Goal: Check status: Check status

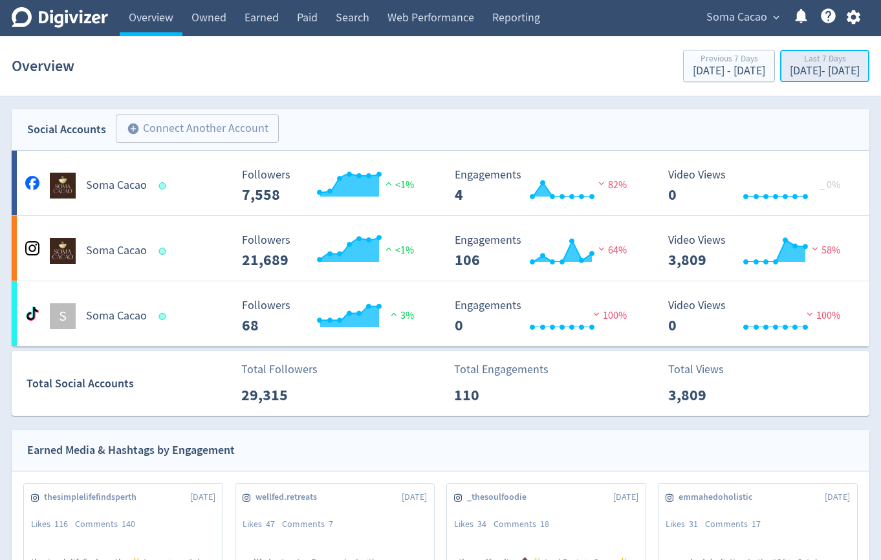
click at [799, 56] on div "Last 7 Days" at bounding box center [825, 59] width 70 height 11
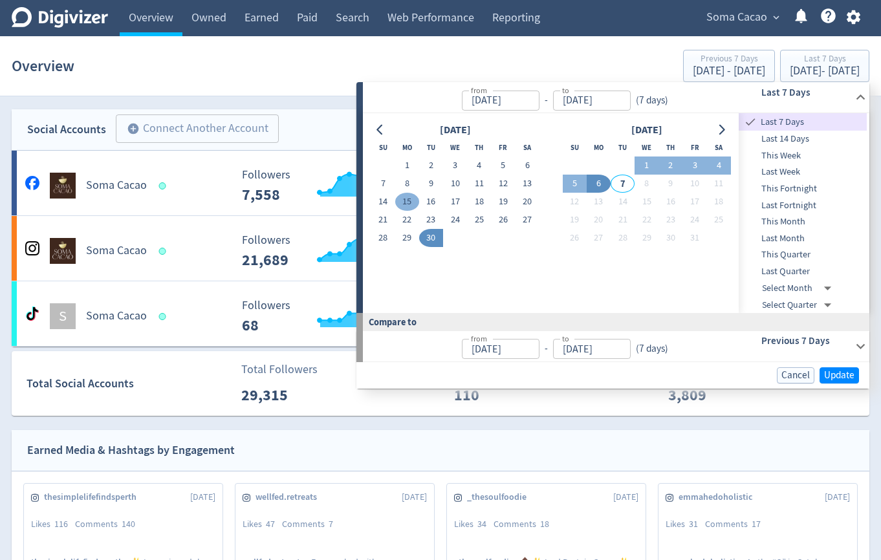
click at [410, 202] on button "15" at bounding box center [407, 202] width 24 height 18
type input "[DATE]"
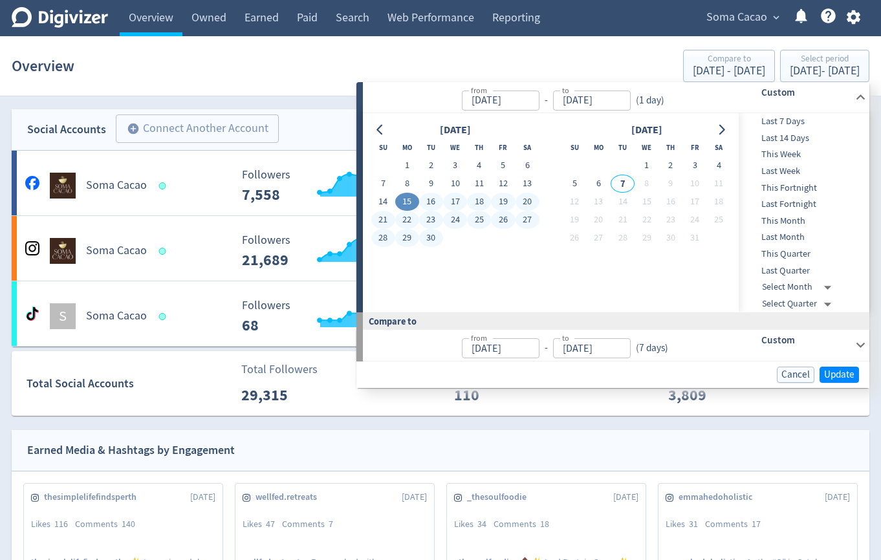
click at [431, 233] on button "30" at bounding box center [431, 238] width 24 height 18
type input "[DATE]"
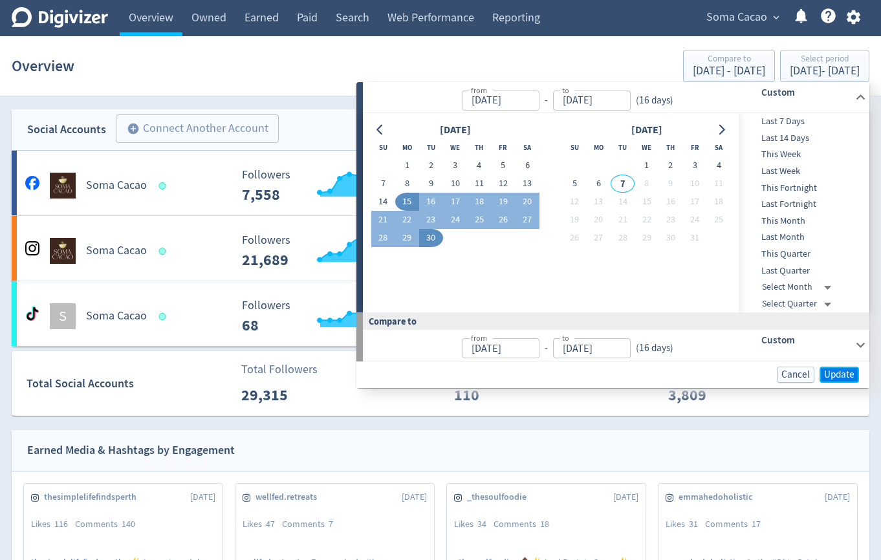
click at [842, 370] on span "Update" at bounding box center [839, 375] width 30 height 10
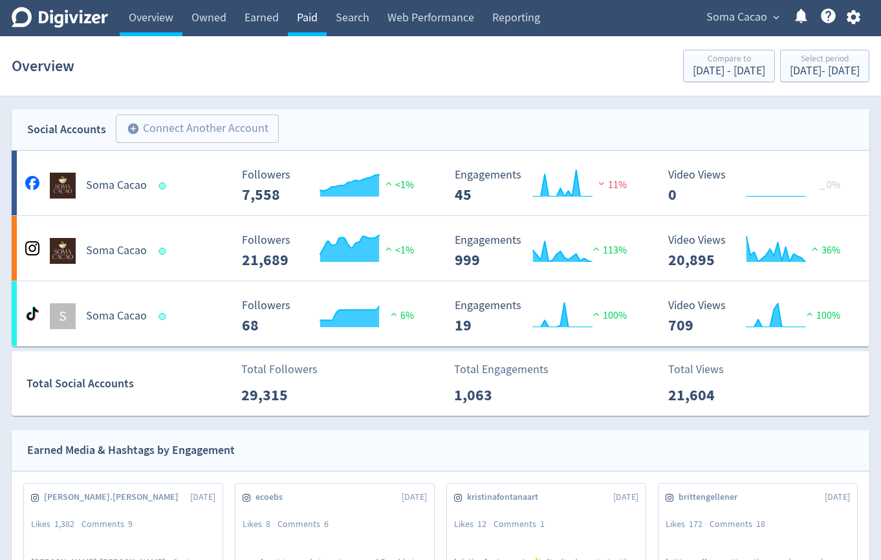
click at [307, 20] on link "Paid" at bounding box center [307, 18] width 39 height 36
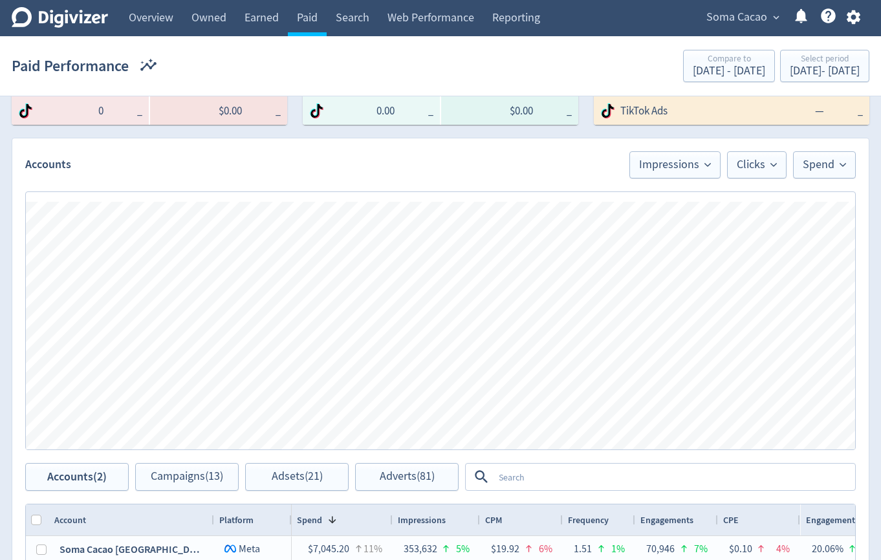
scroll to position [307, 0]
click at [636, 468] on textarea at bounding box center [674, 476] width 360 height 24
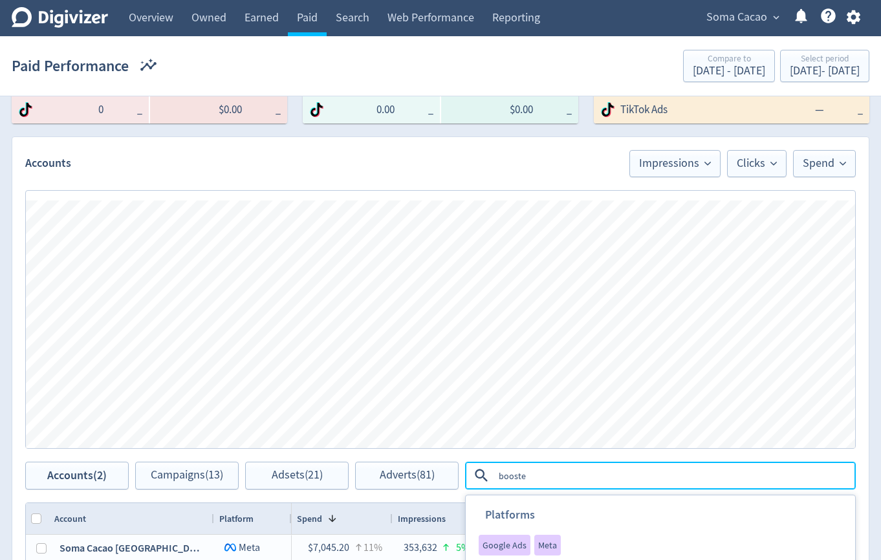
type textarea "boosted"
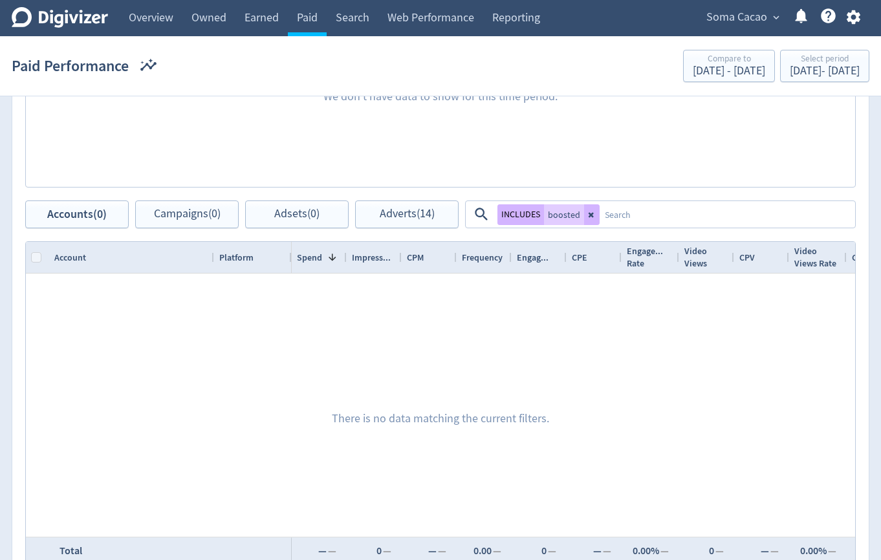
scroll to position [569, 0]
click at [396, 212] on span "Adverts (14)" at bounding box center [407, 214] width 55 height 12
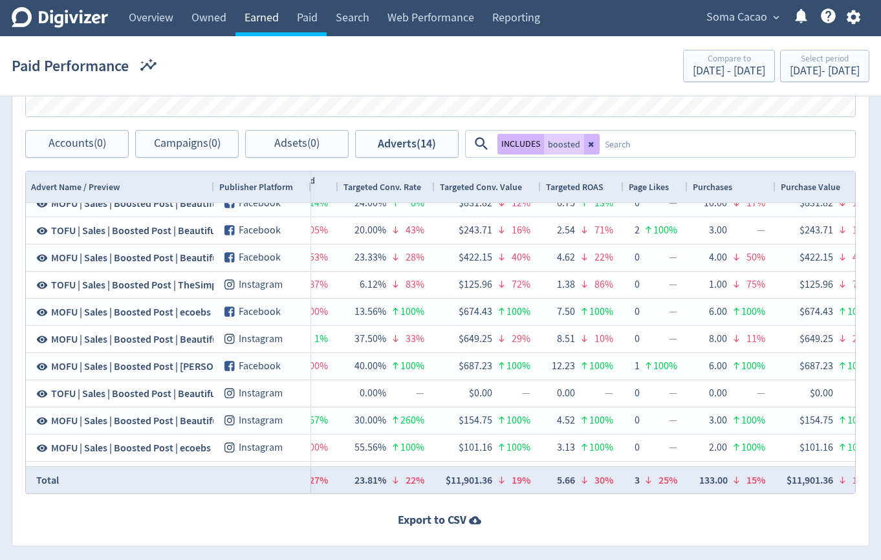
click at [259, 5] on link "Earned" at bounding box center [262, 18] width 52 height 36
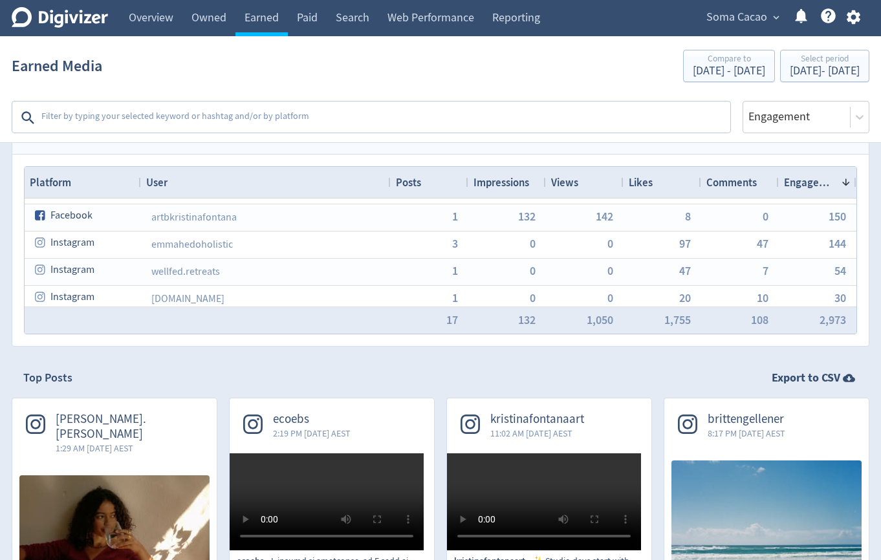
scroll to position [91, 0]
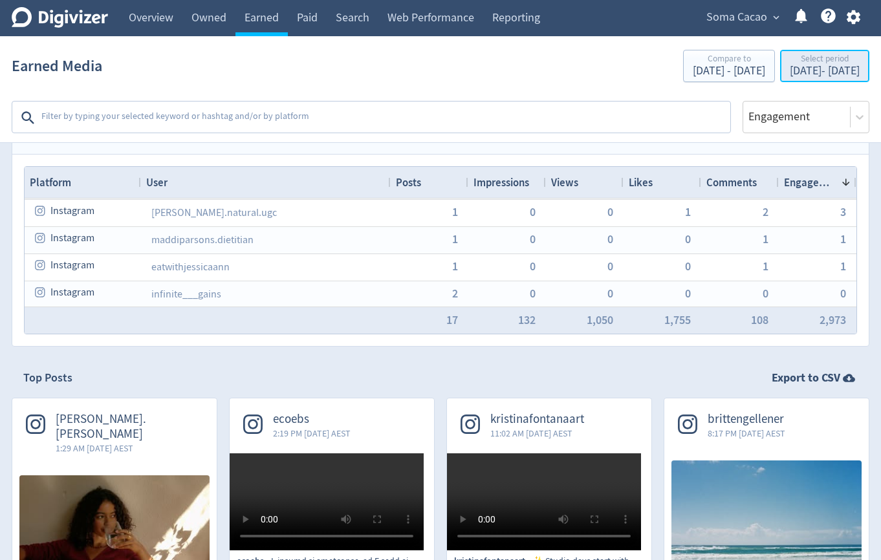
click at [790, 76] on div "[DATE] - [DATE]" at bounding box center [825, 71] width 70 height 12
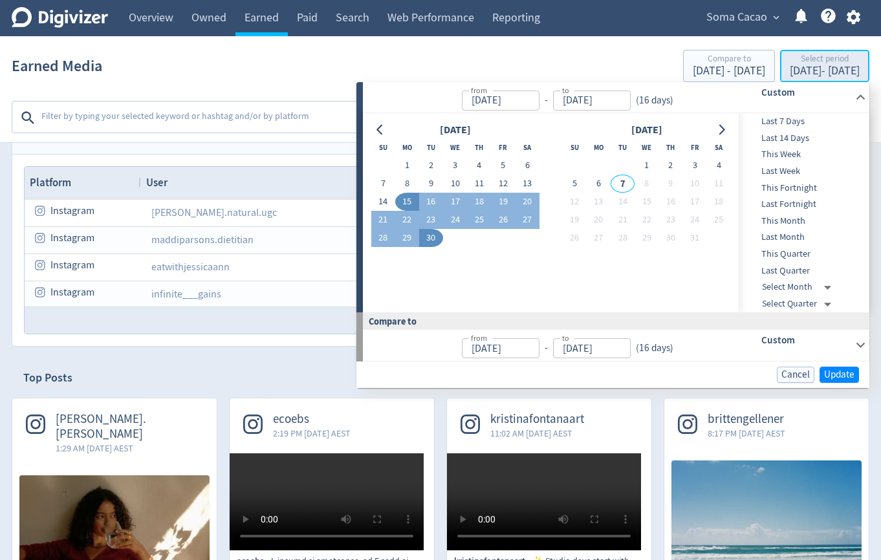
type input "[DATE]"
click at [376, 129] on icon "Go to previous month" at bounding box center [380, 130] width 10 height 10
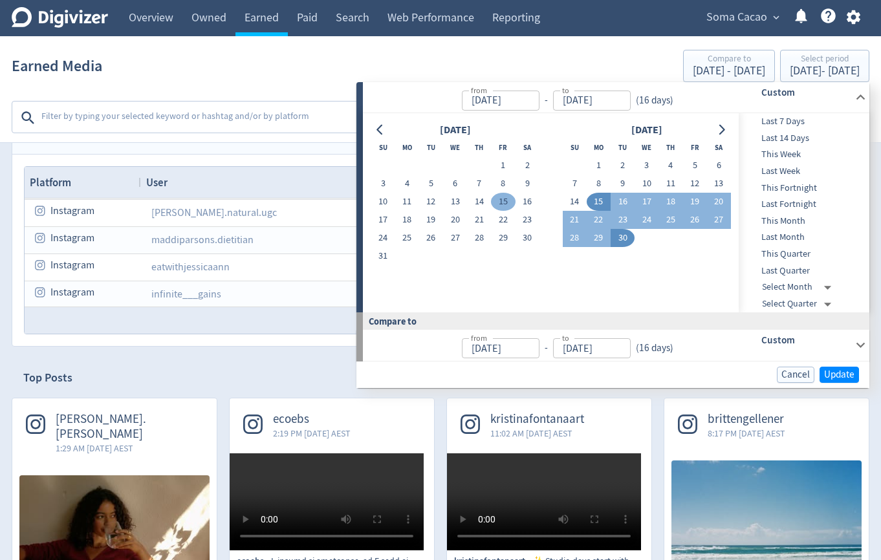
click at [500, 203] on button "15" at bounding box center [503, 202] width 24 height 18
type input "[DATE]"
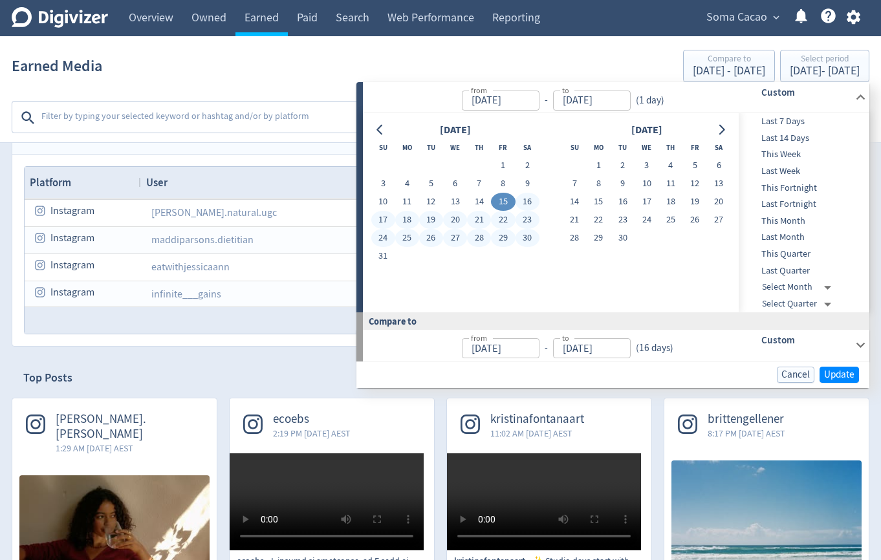
click at [523, 239] on button "30" at bounding box center [528, 238] width 24 height 18
type input "[DATE]"
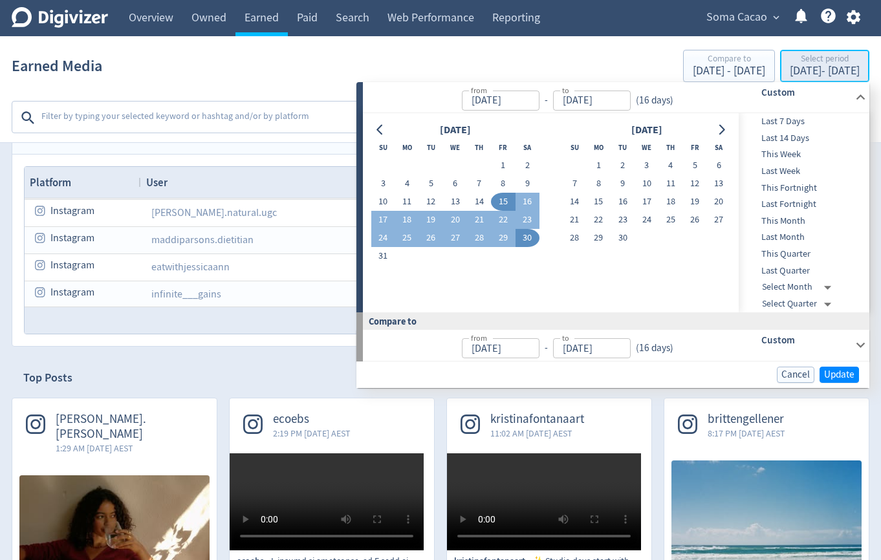
click at [790, 64] on div "Select period" at bounding box center [825, 59] width 70 height 11
click at [845, 375] on span "Update" at bounding box center [839, 375] width 30 height 10
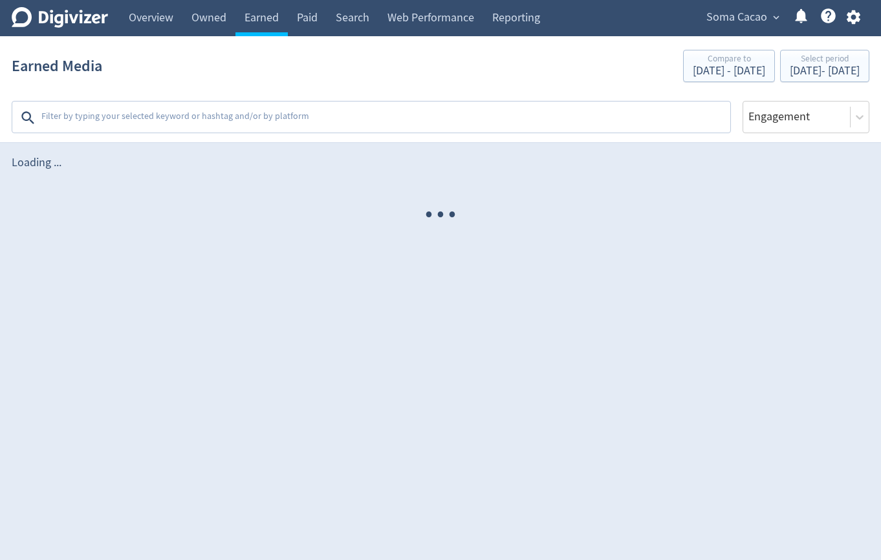
scroll to position [0, 0]
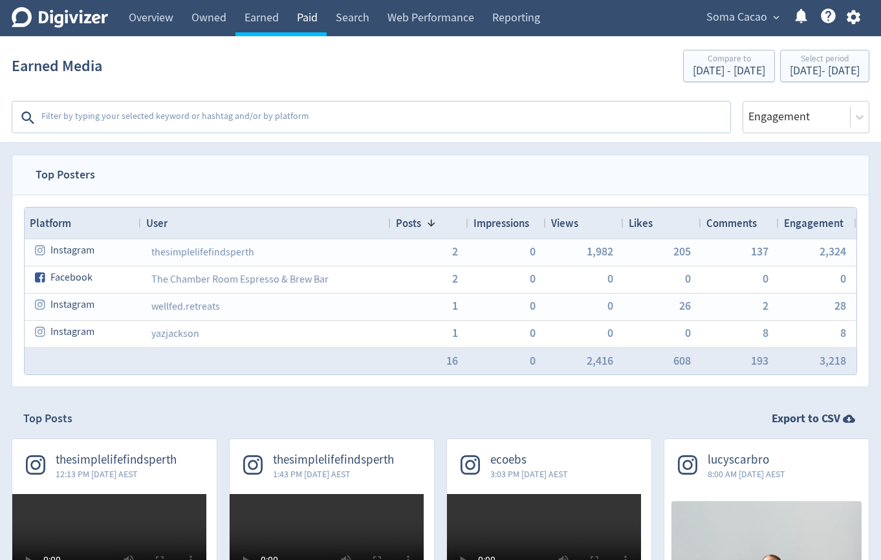
click at [313, 17] on link "Paid" at bounding box center [307, 18] width 39 height 36
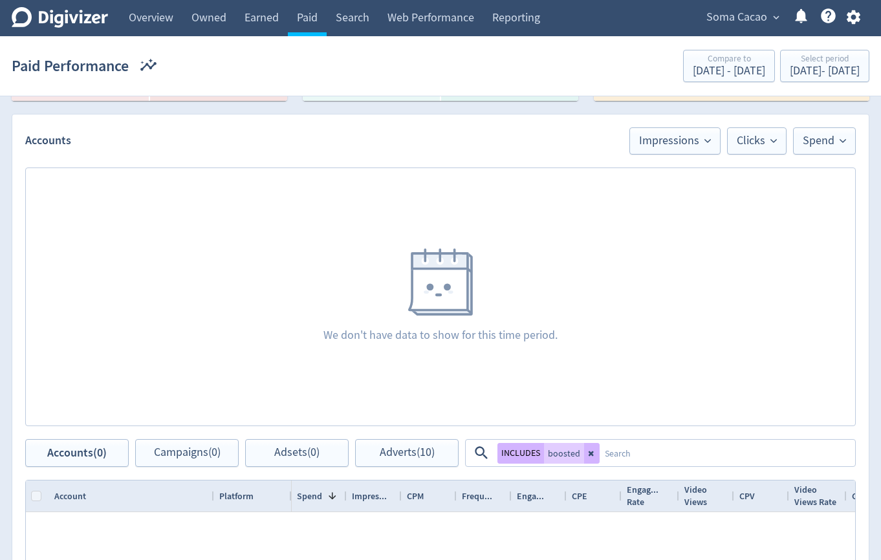
scroll to position [409, 0]
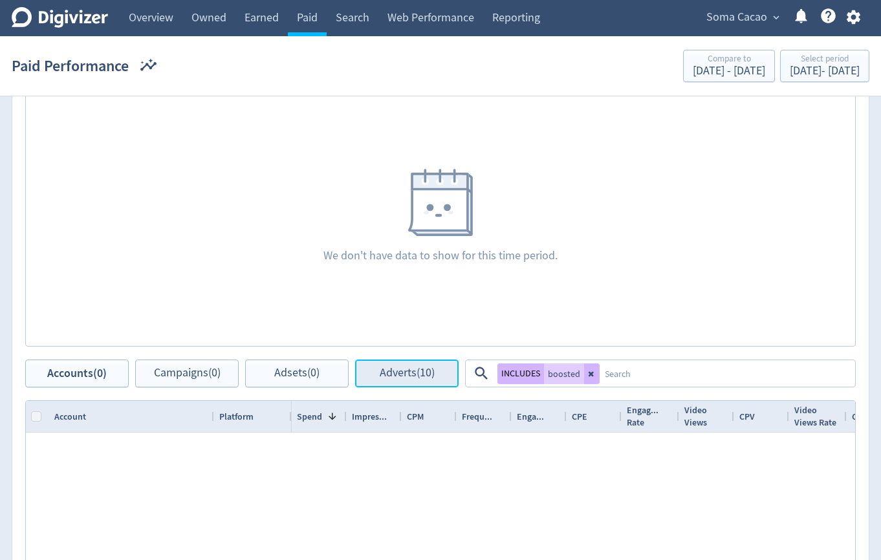
click at [437, 375] on button "Adverts (10)" at bounding box center [407, 374] width 104 height 28
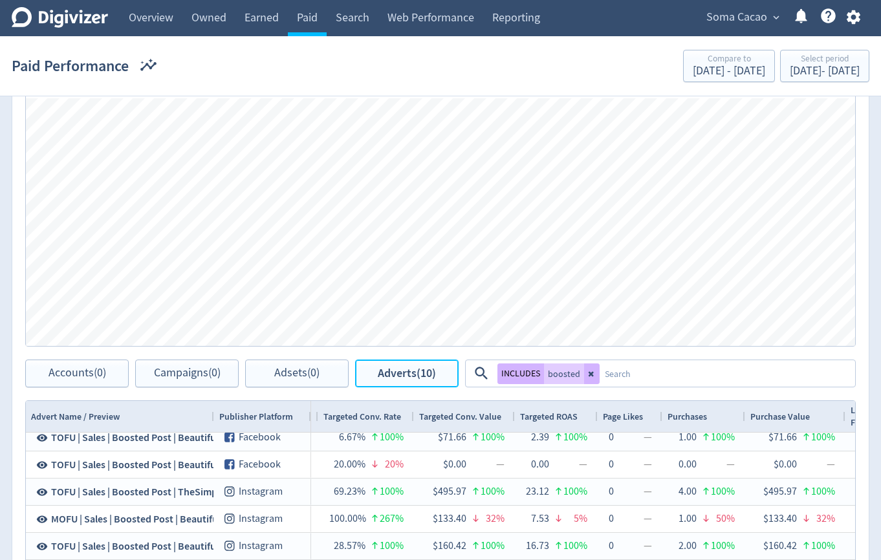
scroll to position [681, 0]
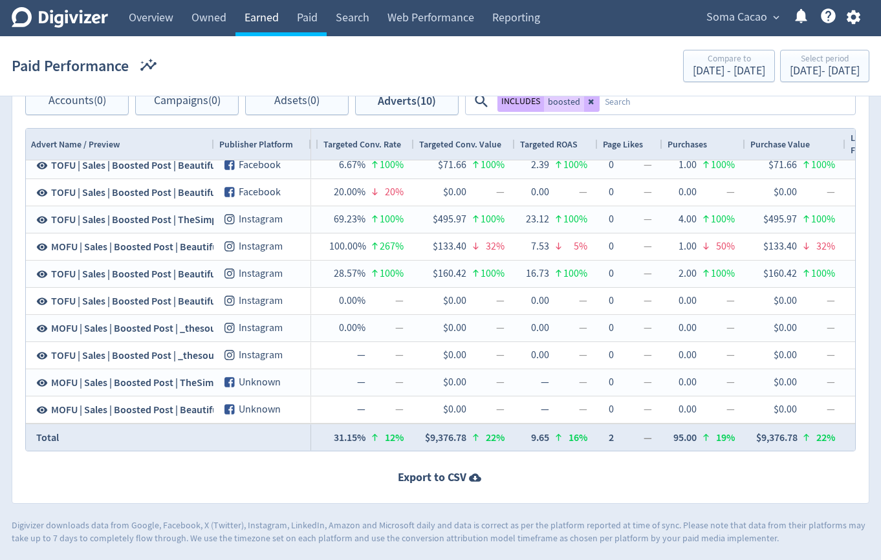
click at [269, 32] on link "Earned" at bounding box center [262, 18] width 52 height 36
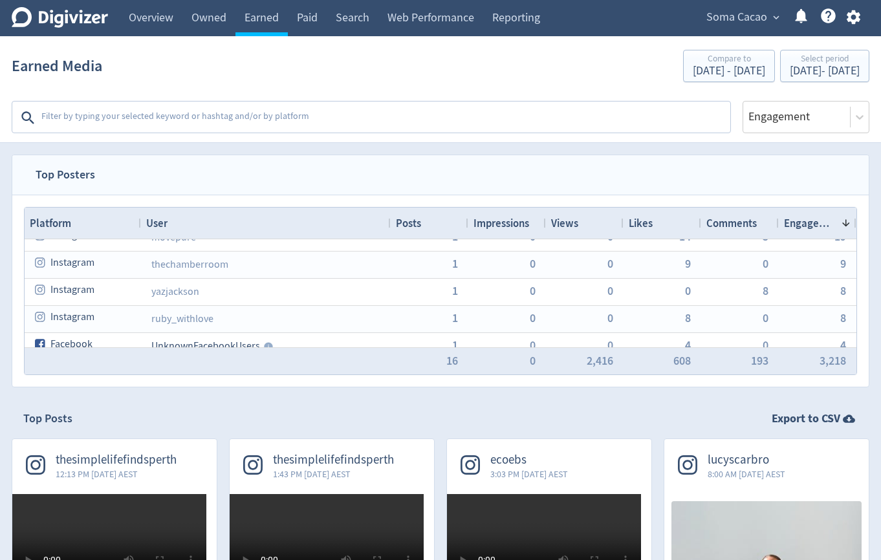
scroll to position [206, 0]
